Goal: Information Seeking & Learning: Learn about a topic

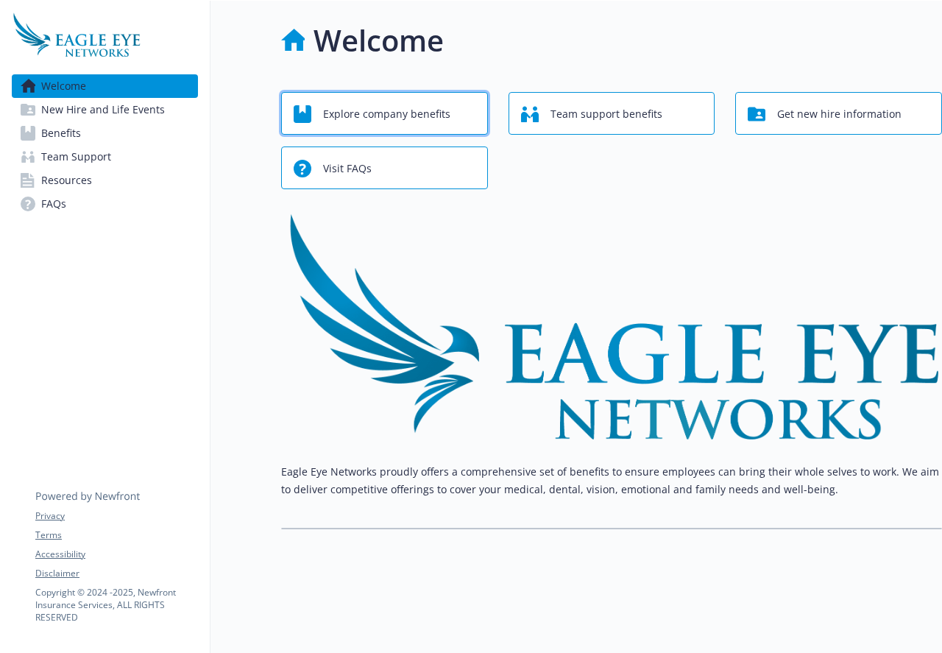
drag, startPoint x: 0, startPoint y: 0, endPoint x: 375, endPoint y: 118, distance: 392.7
click at [375, 118] on span "Explore company benefits" at bounding box center [386, 114] width 127 height 28
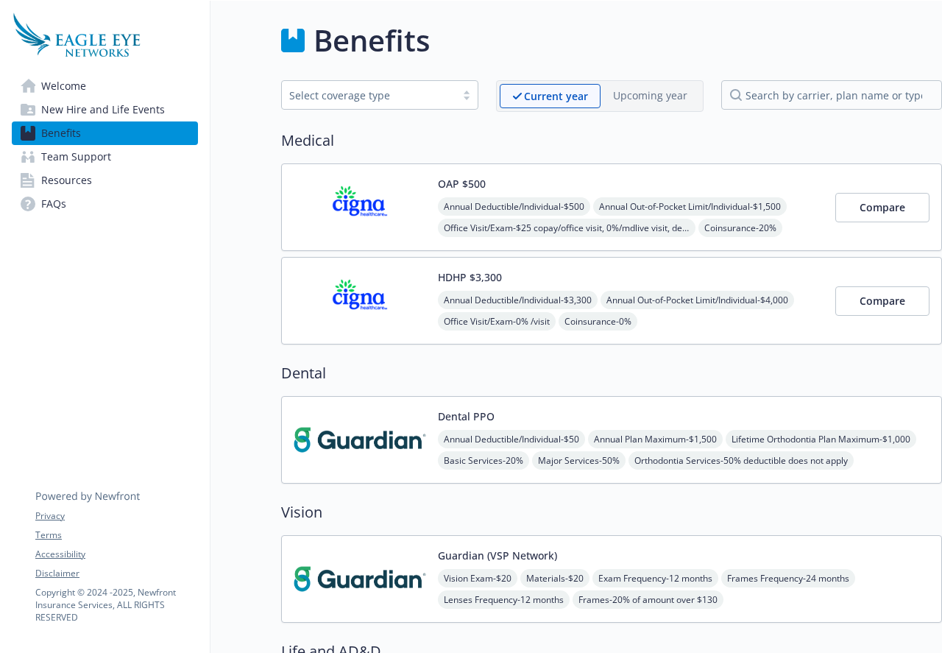
click at [66, 161] on span "Team Support" at bounding box center [76, 157] width 70 height 24
